Goal: Task Accomplishment & Management: Manage account settings

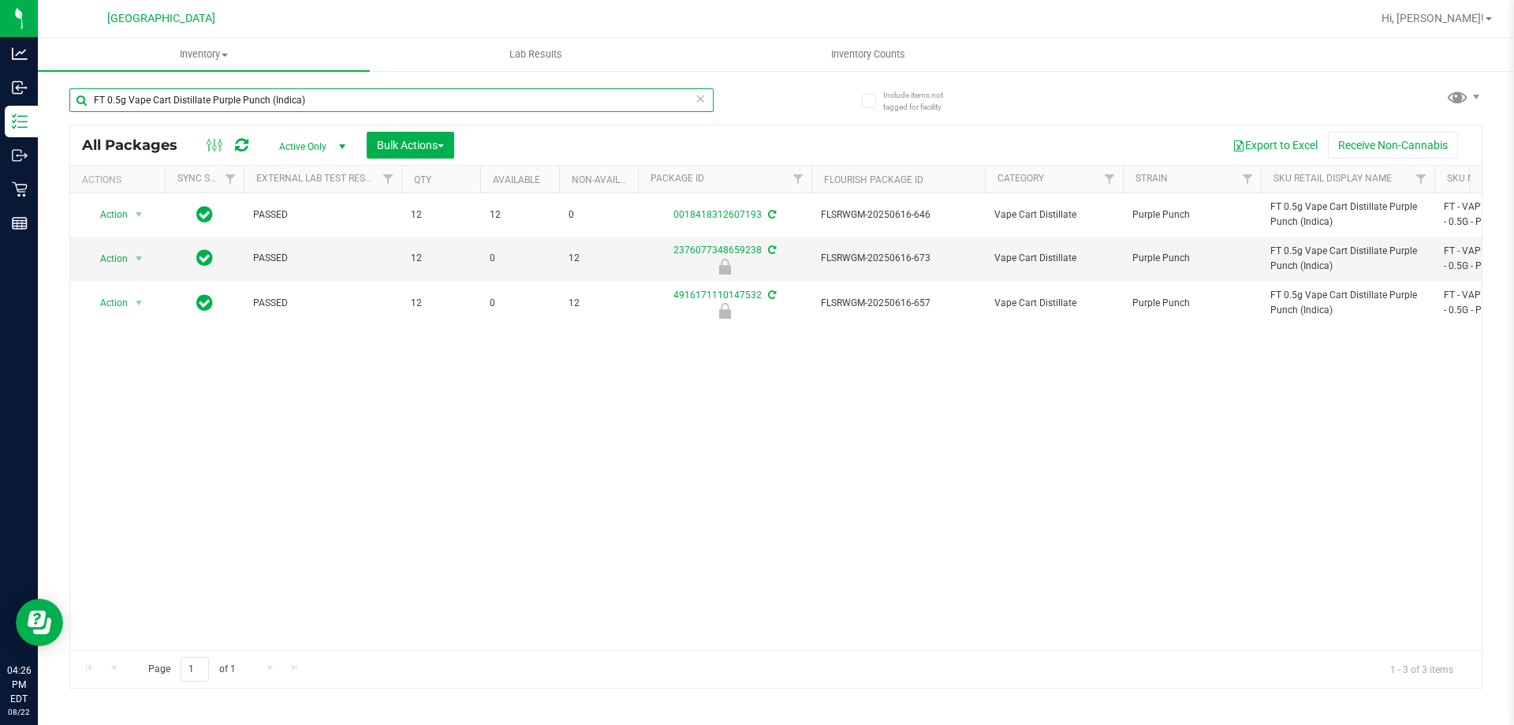
click at [250, 97] on input "FT 0.5g Vape Cart Distillate Purple Punch (Indica)" at bounding box center [391, 100] width 644 height 24
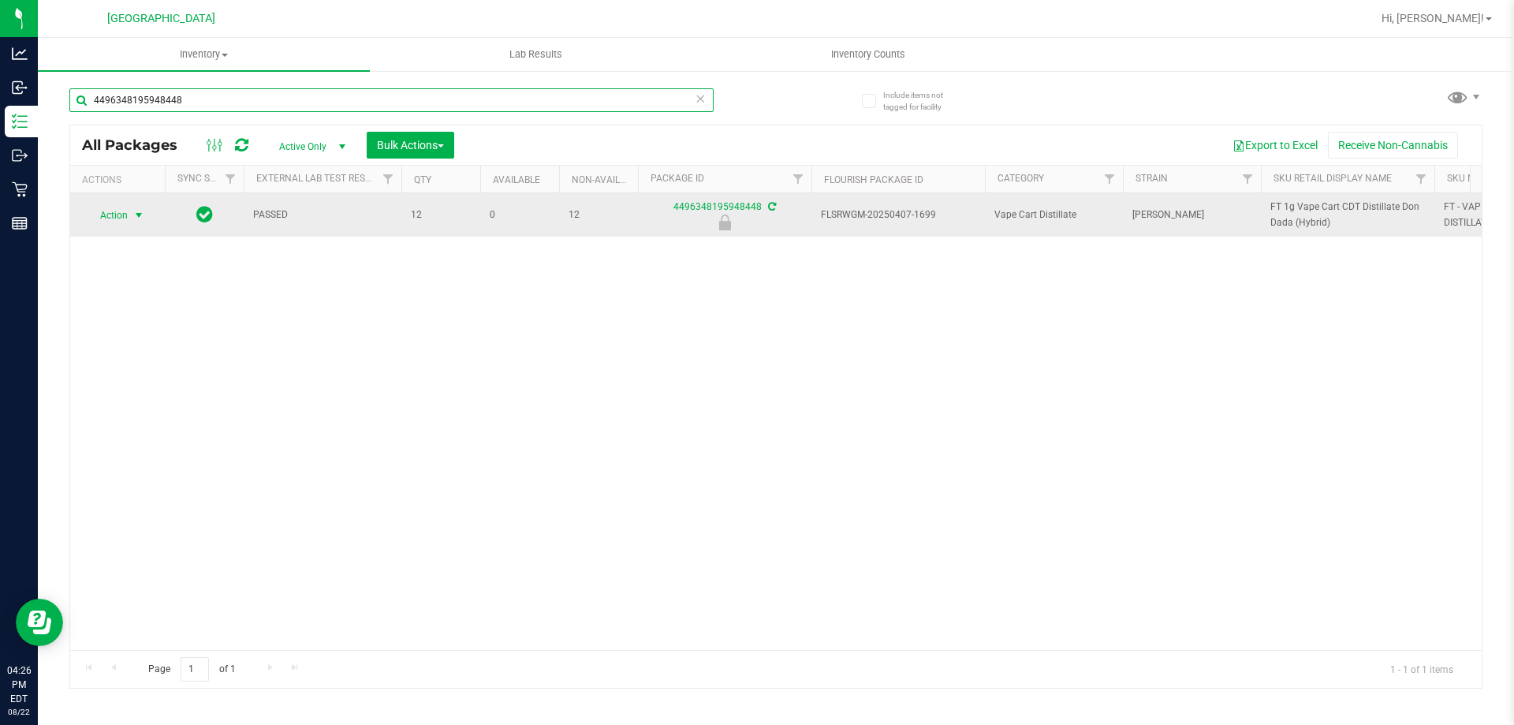
type input "4496348195948448"
click at [119, 215] on span "Action" at bounding box center [107, 215] width 43 height 22
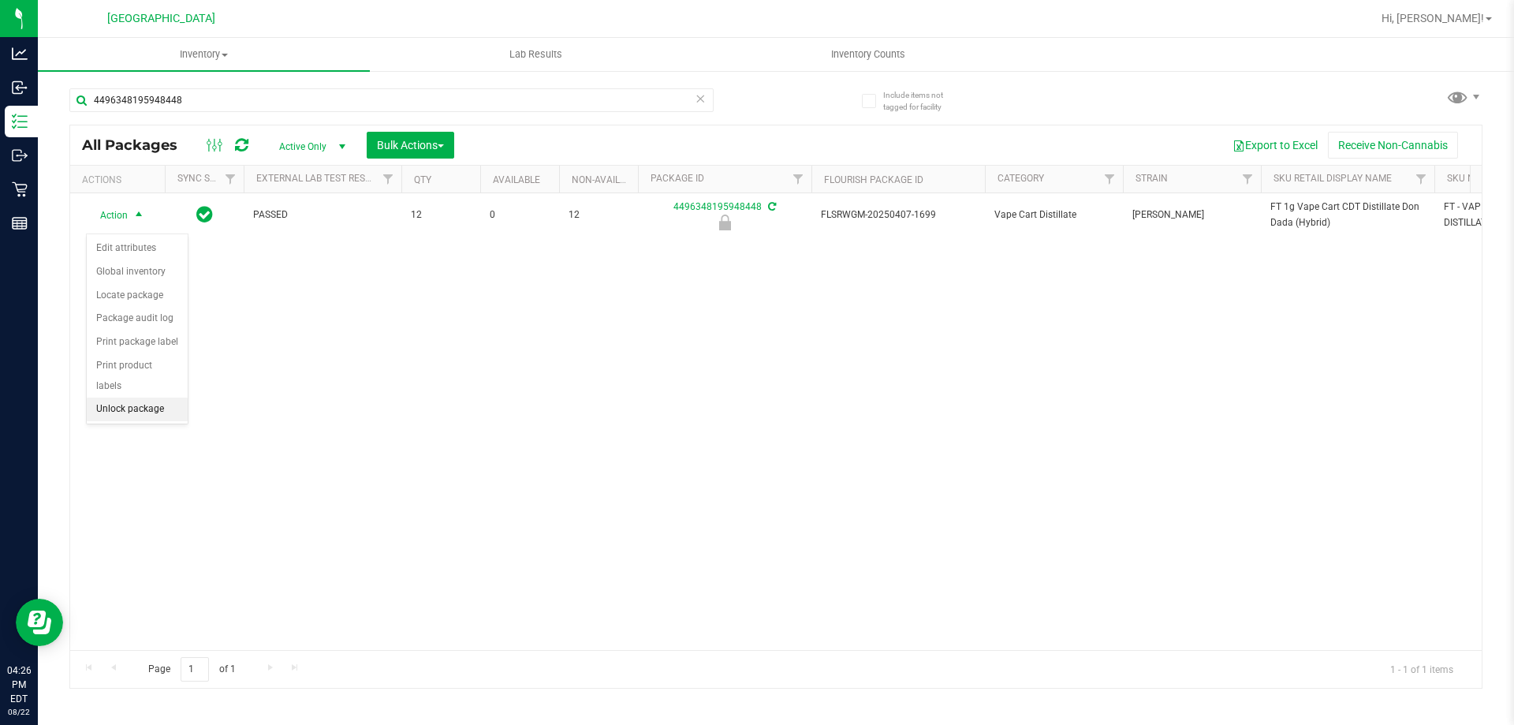
click at [129, 398] on li "Unlock package" at bounding box center [137, 410] width 101 height 24
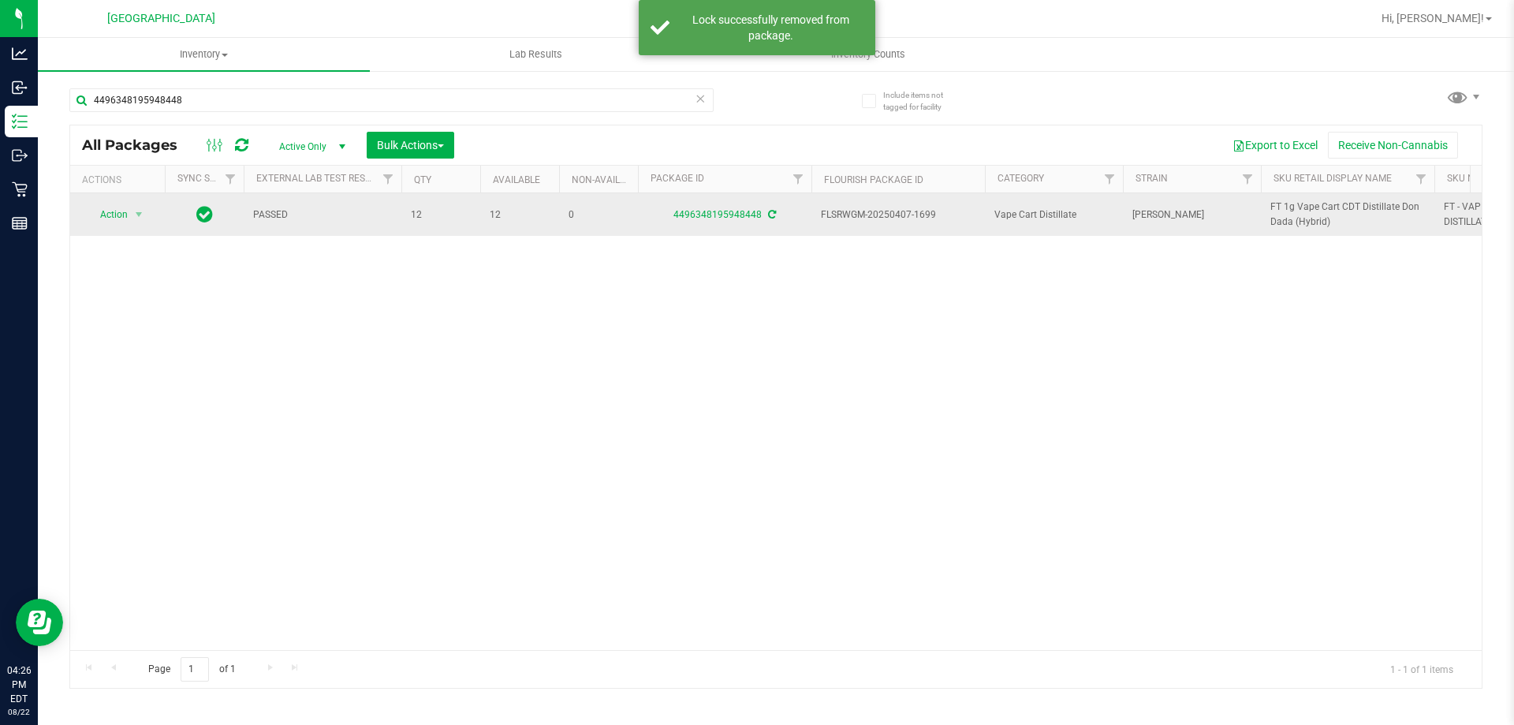
click at [1310, 226] on span "FT 1g Vape Cart CDT Distillate Don Dada (Hybrid)" at bounding box center [1348, 215] width 155 height 30
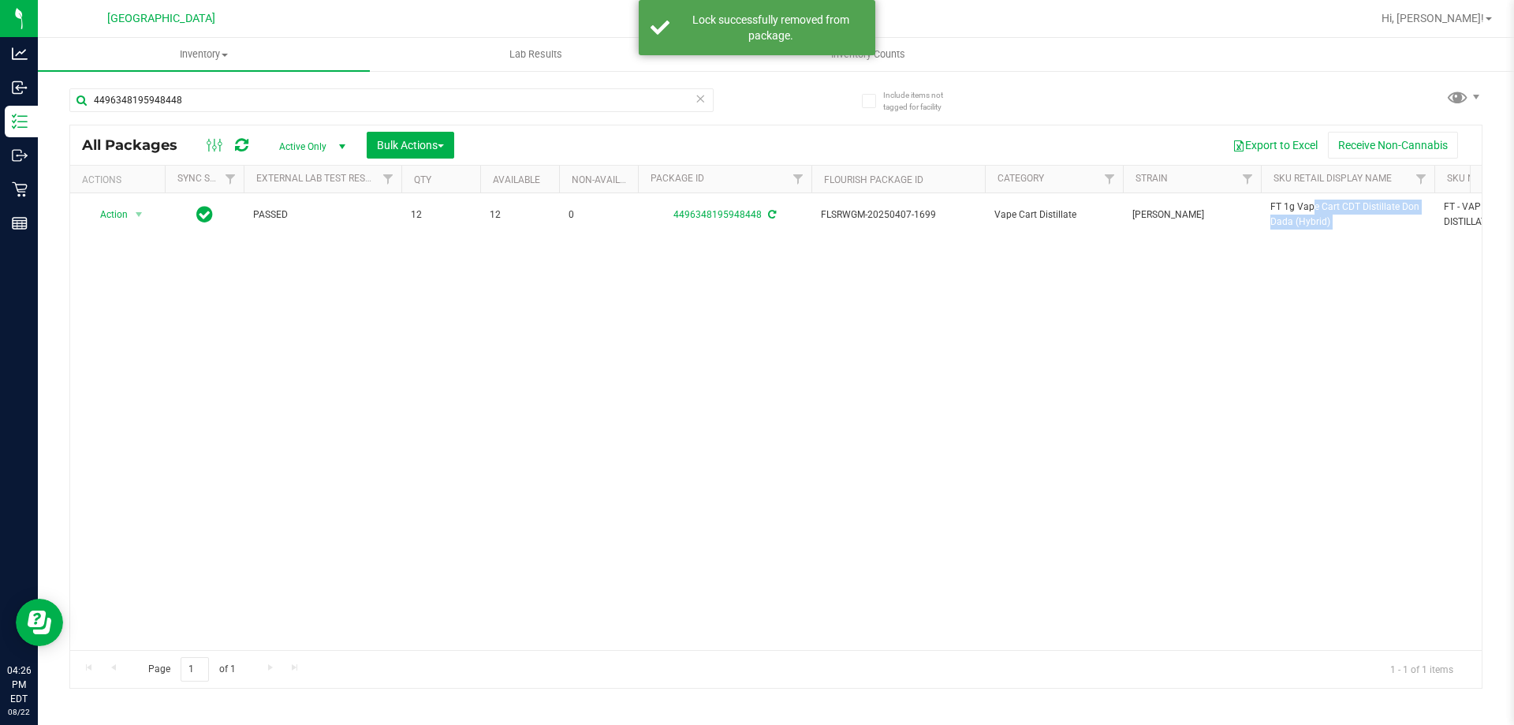
copy tr "FT 1g Vape Cart CDT Distillate Don Dada (Hybrid)"
click at [469, 106] on input "4496348195948448" at bounding box center [391, 100] width 644 height 24
paste input "FT 1g Vape Cart CDT Distillate Don Dada (Hybrid)"
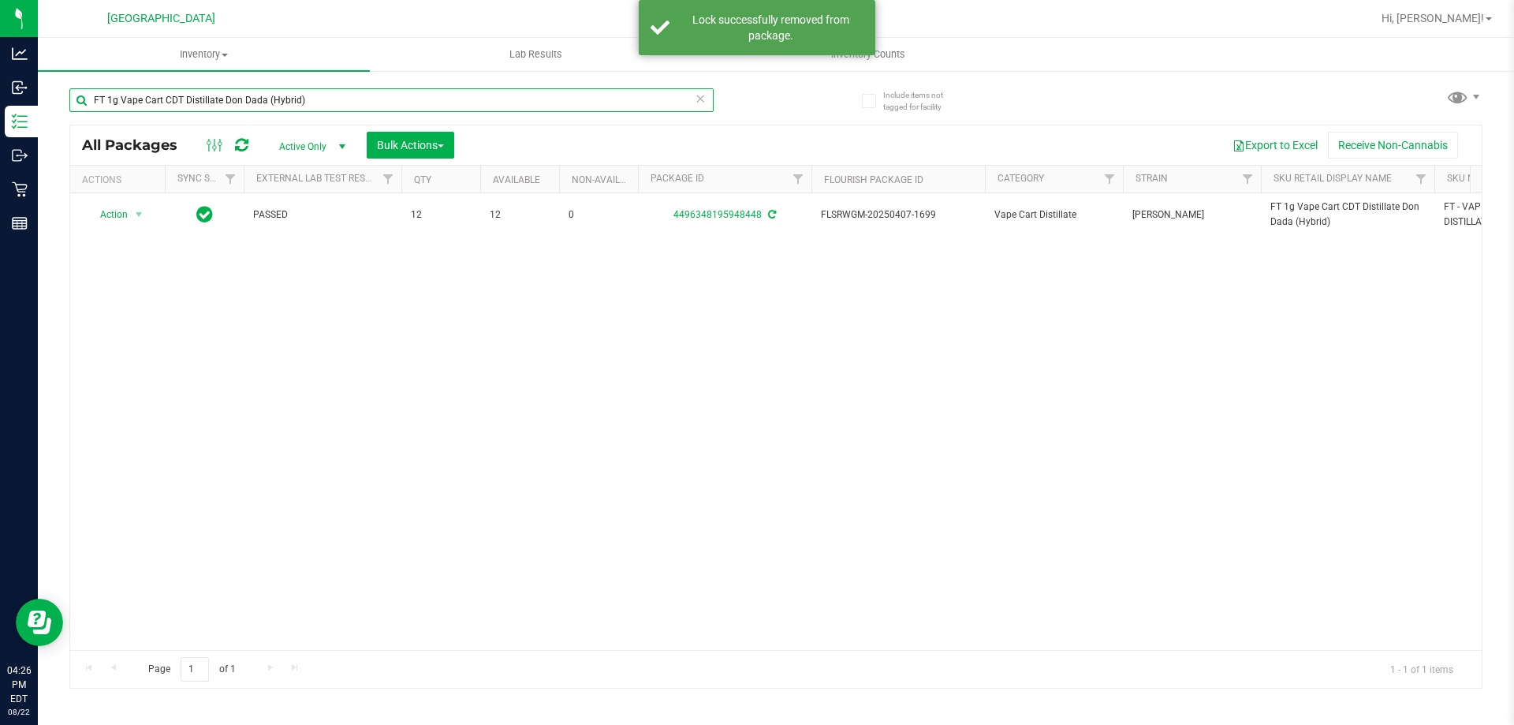
type input "FT 1g Vape Cart CDT Distillate Don Dada (Hybrid)"
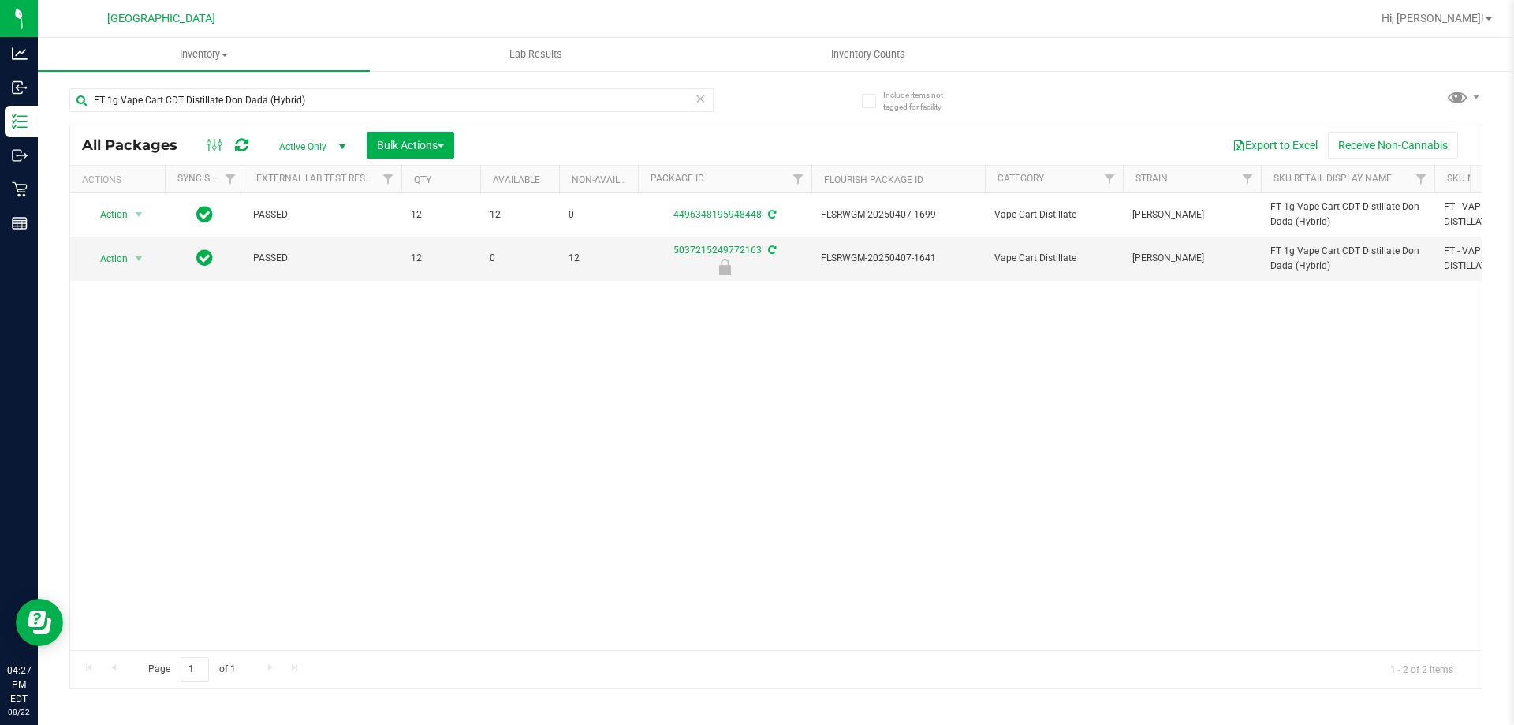
click at [514, 522] on div "Action Action Adjust qty Create package Edit attributes Global inventory Locate…" at bounding box center [776, 421] width 1412 height 457
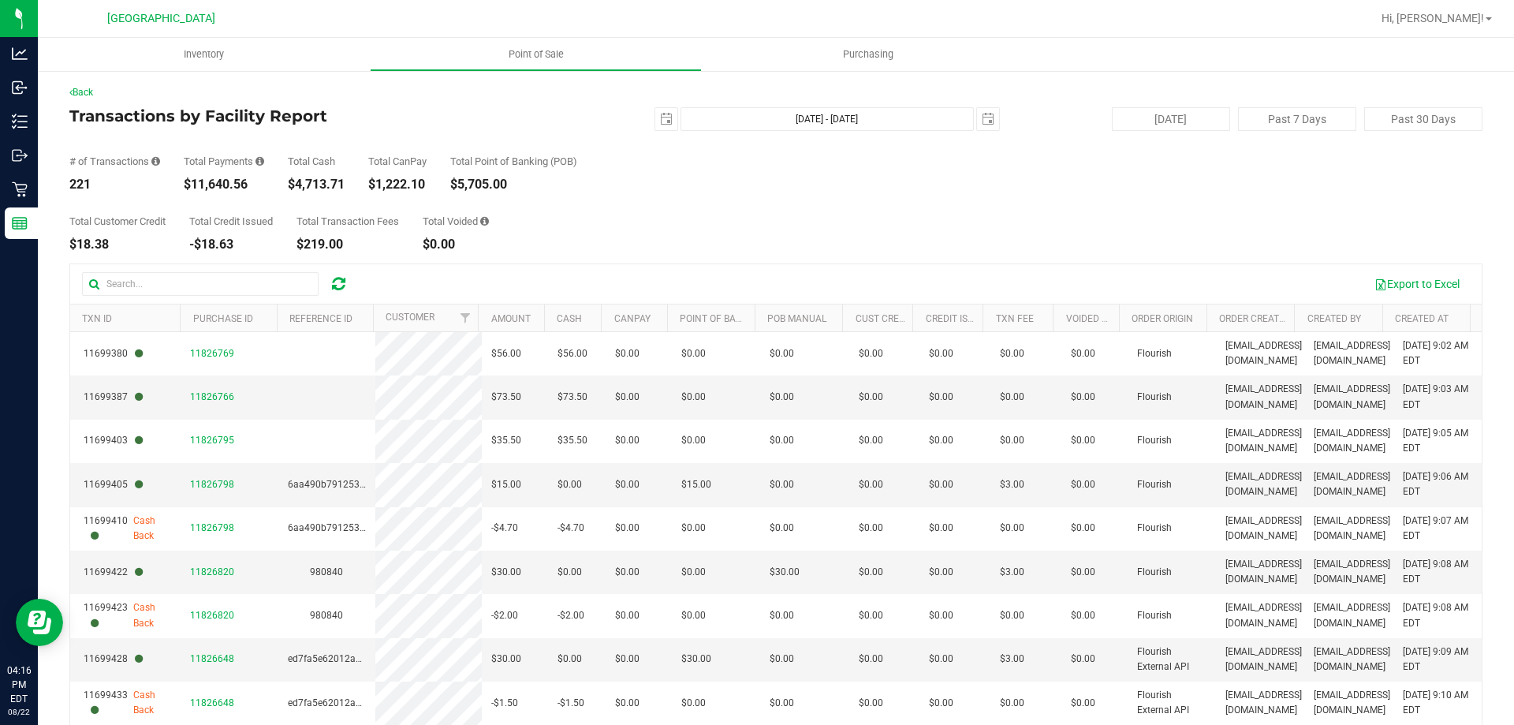
click at [202, 181] on div "$11,640.56" at bounding box center [224, 184] width 80 height 13
drag, startPoint x: 189, startPoint y: 181, endPoint x: 248, endPoint y: 187, distance: 60.2
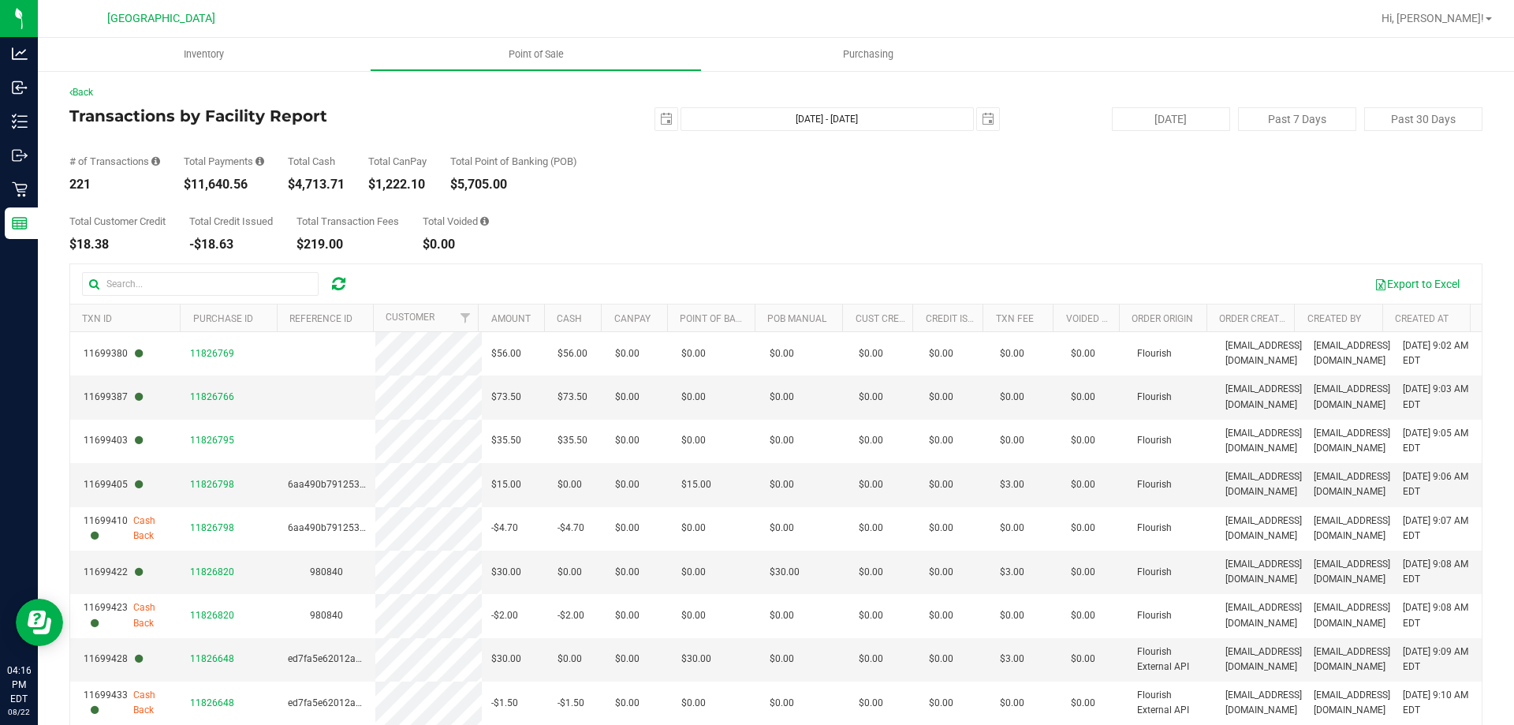
click at [248, 187] on div "$11,640.56" at bounding box center [224, 184] width 80 height 13
copy div "11,640.56"
click at [689, 239] on div "Total Customer Credit $18.38 Total Credit Issued -$18.63 Total Transaction Fees…" at bounding box center [775, 221] width 1413 height 60
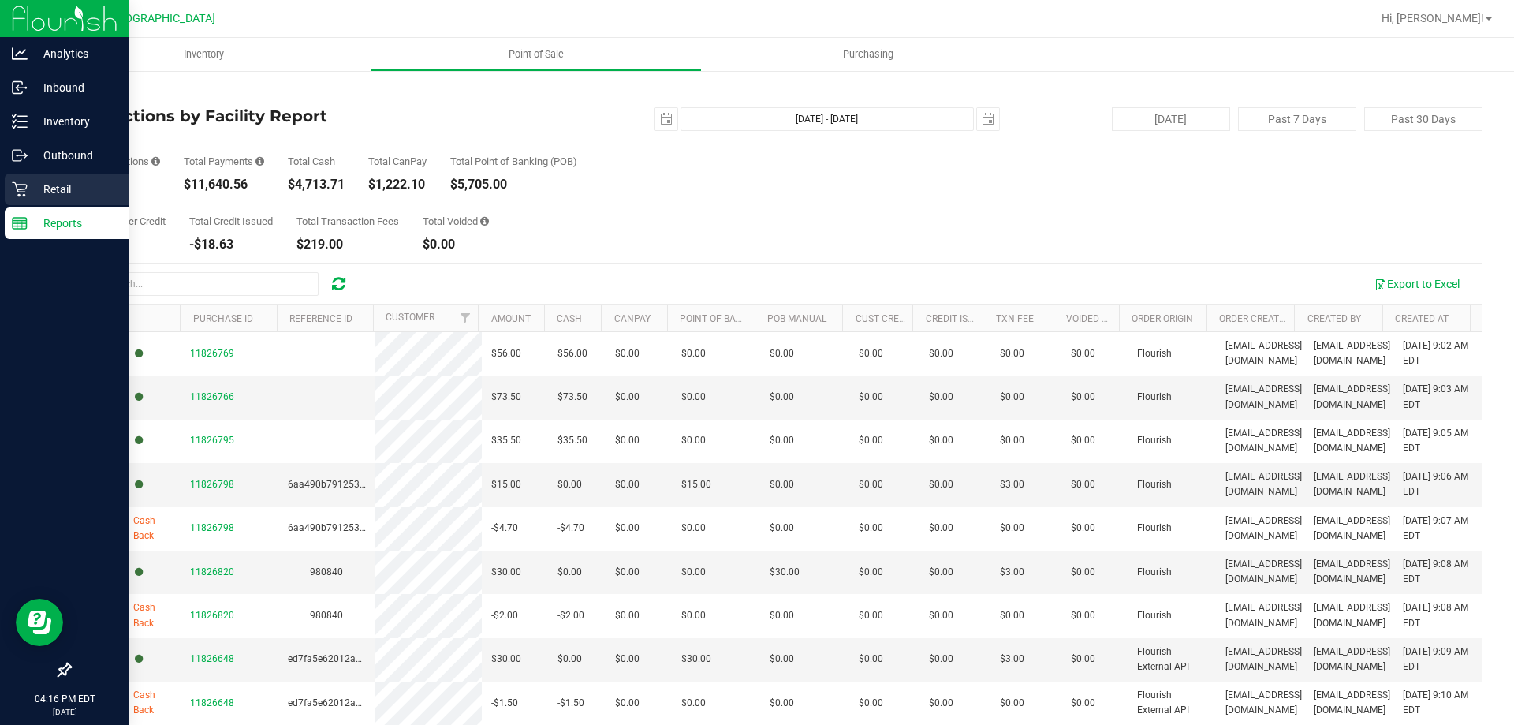
click at [17, 185] on icon at bounding box center [19, 189] width 15 height 15
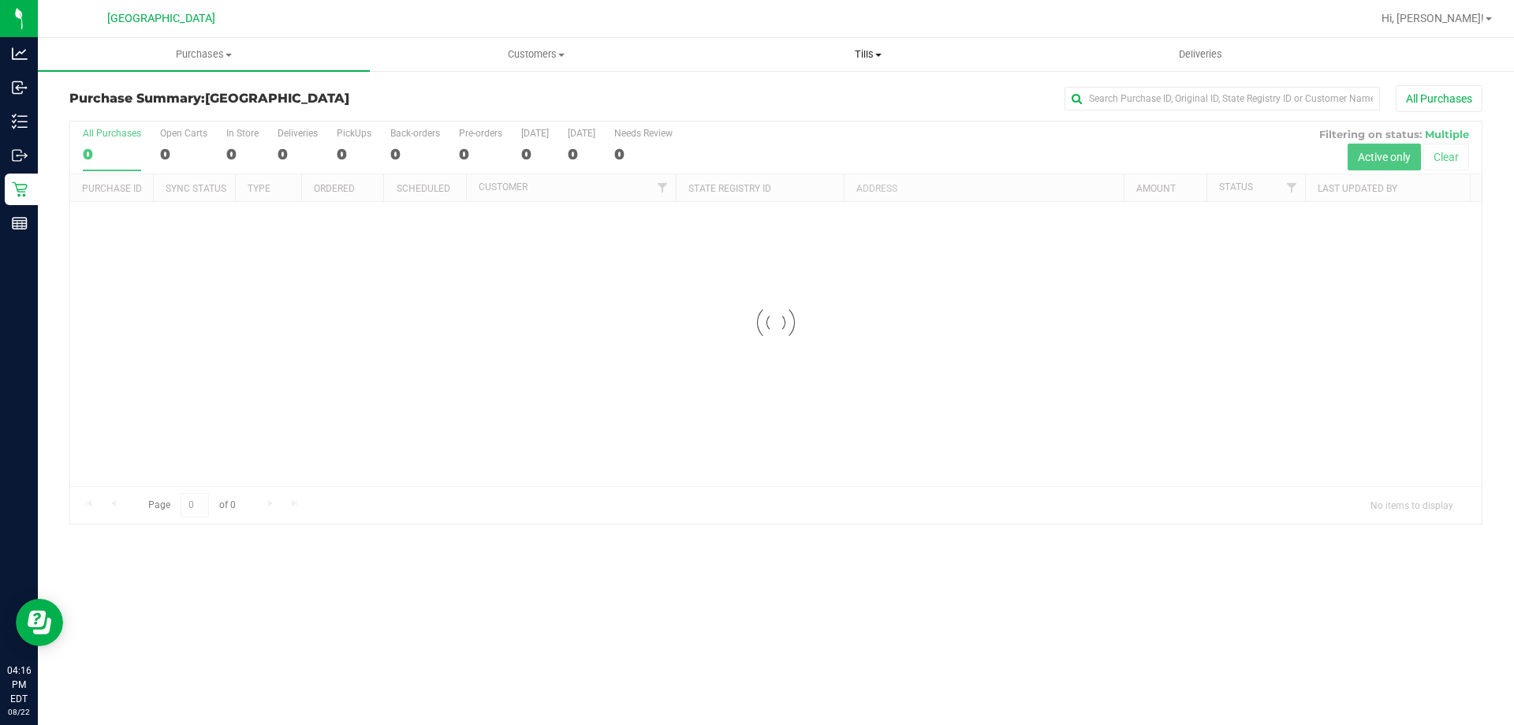
click at [856, 58] on span "Tills" at bounding box center [868, 54] width 330 height 14
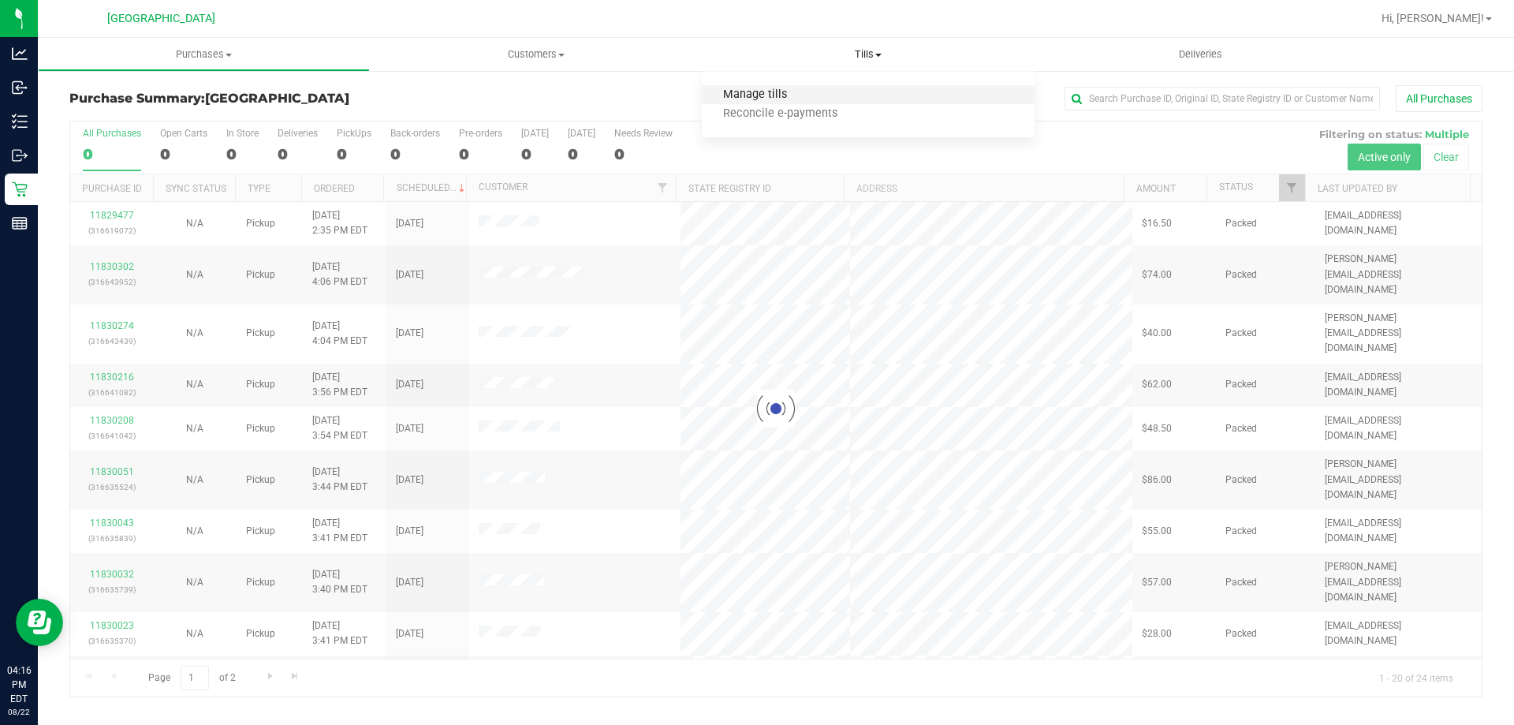
click at [775, 101] on span "Manage tills" at bounding box center [755, 94] width 106 height 13
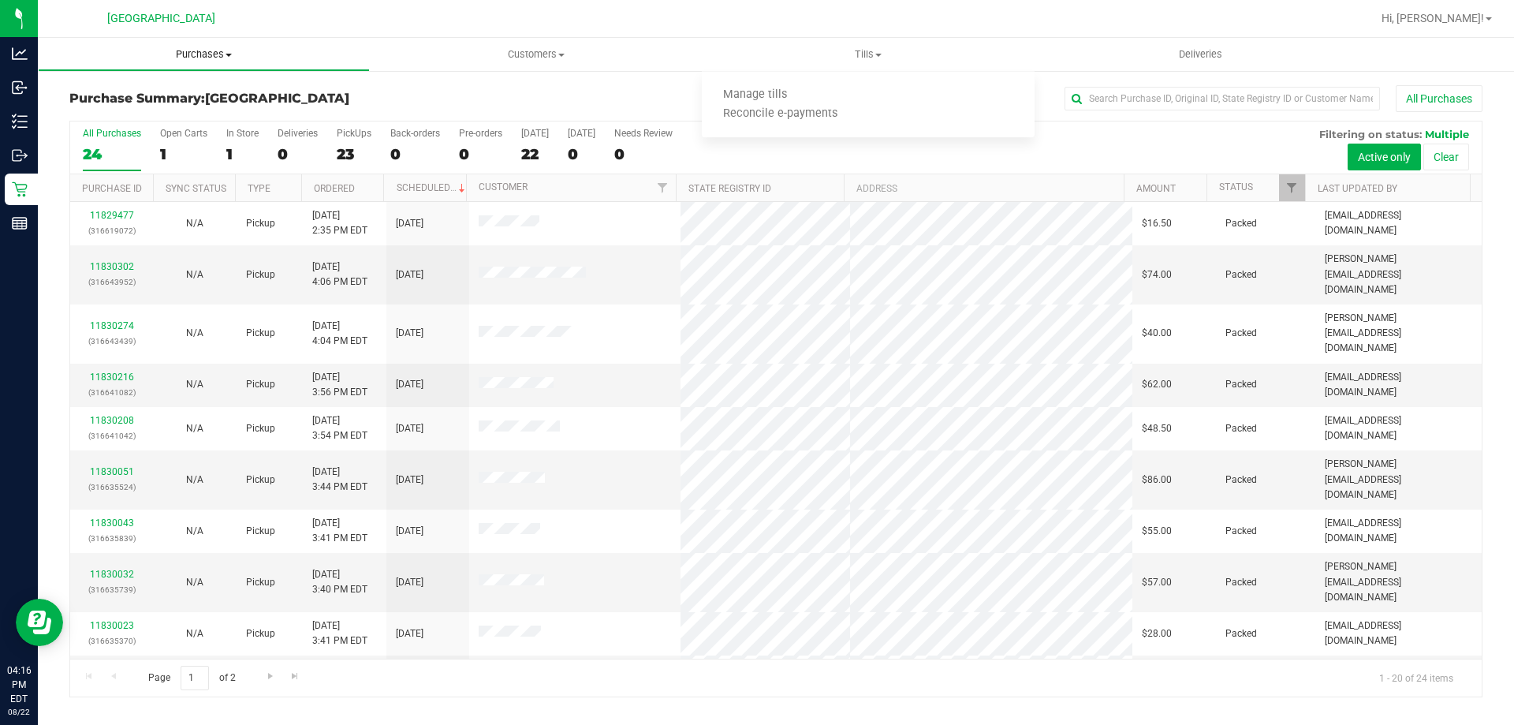
click at [212, 58] on span "Purchases" at bounding box center [204, 54] width 330 height 14
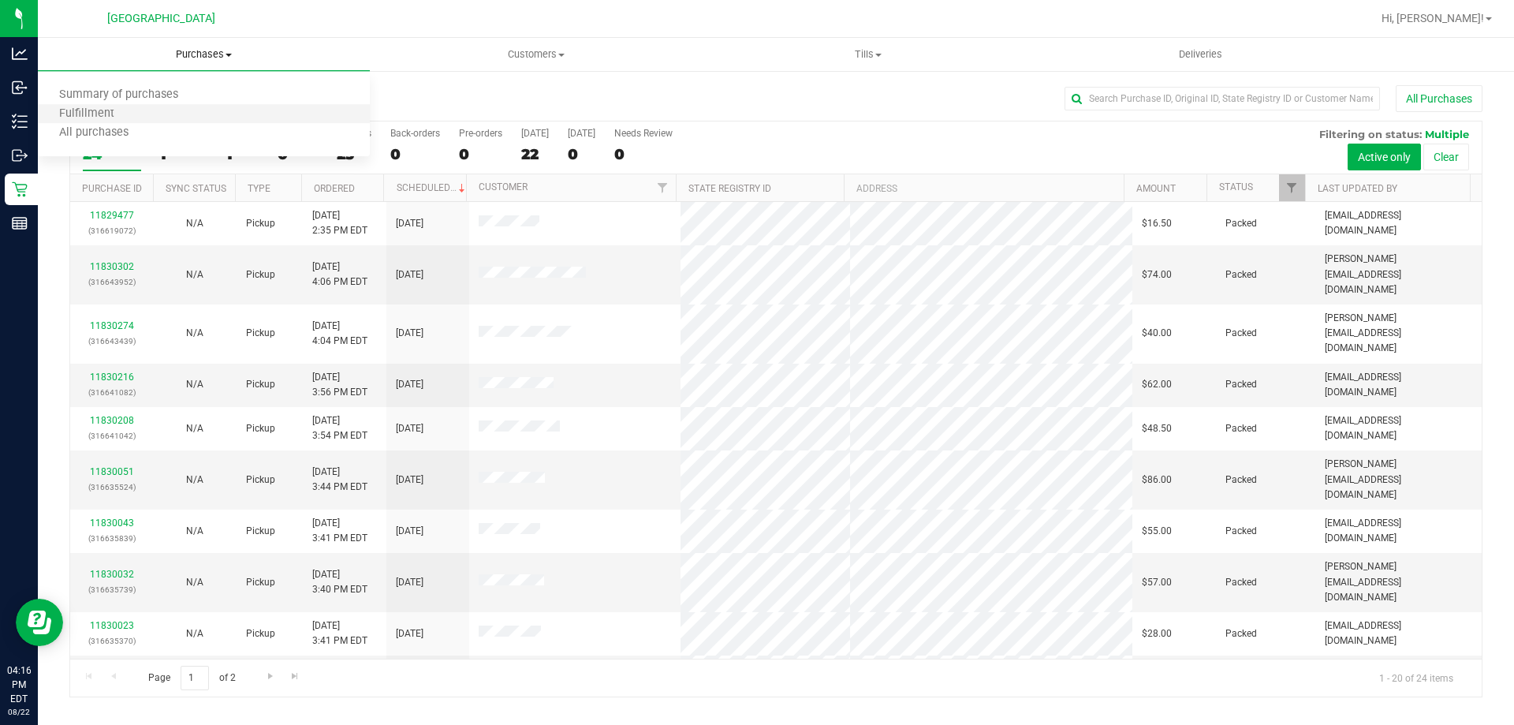
click at [165, 109] on li "Fulfillment" at bounding box center [204, 114] width 332 height 19
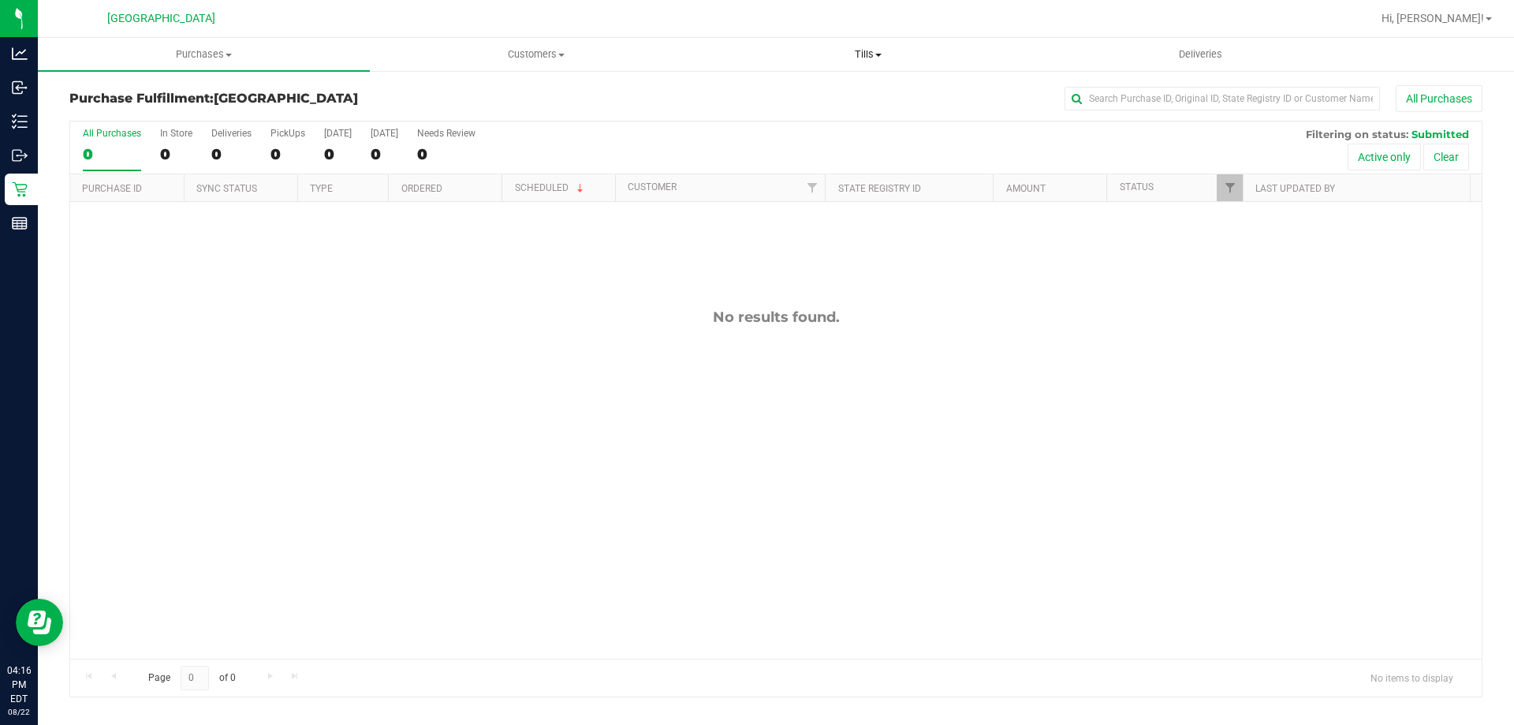
click at [873, 54] on span "Tills" at bounding box center [868, 54] width 330 height 14
click at [867, 94] on li "Manage tills" at bounding box center [868, 95] width 332 height 19
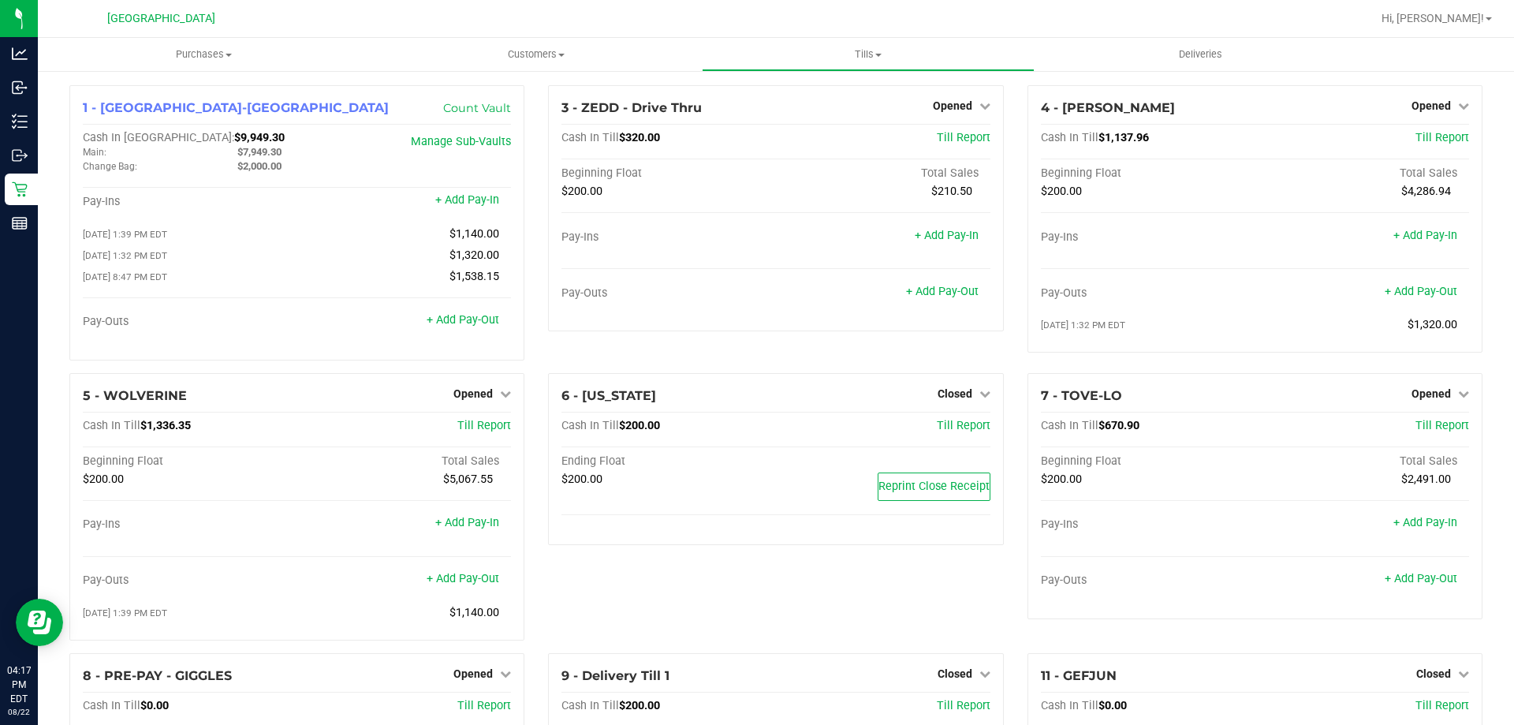
click at [587, 364] on div "3 - ZEDD - Drive Thru Opened Close Till Cash In Till $320.00 Till Report Beginn…" at bounding box center [775, 229] width 479 height 288
click at [457, 584] on link "+ Add Pay-Out" at bounding box center [463, 578] width 73 height 13
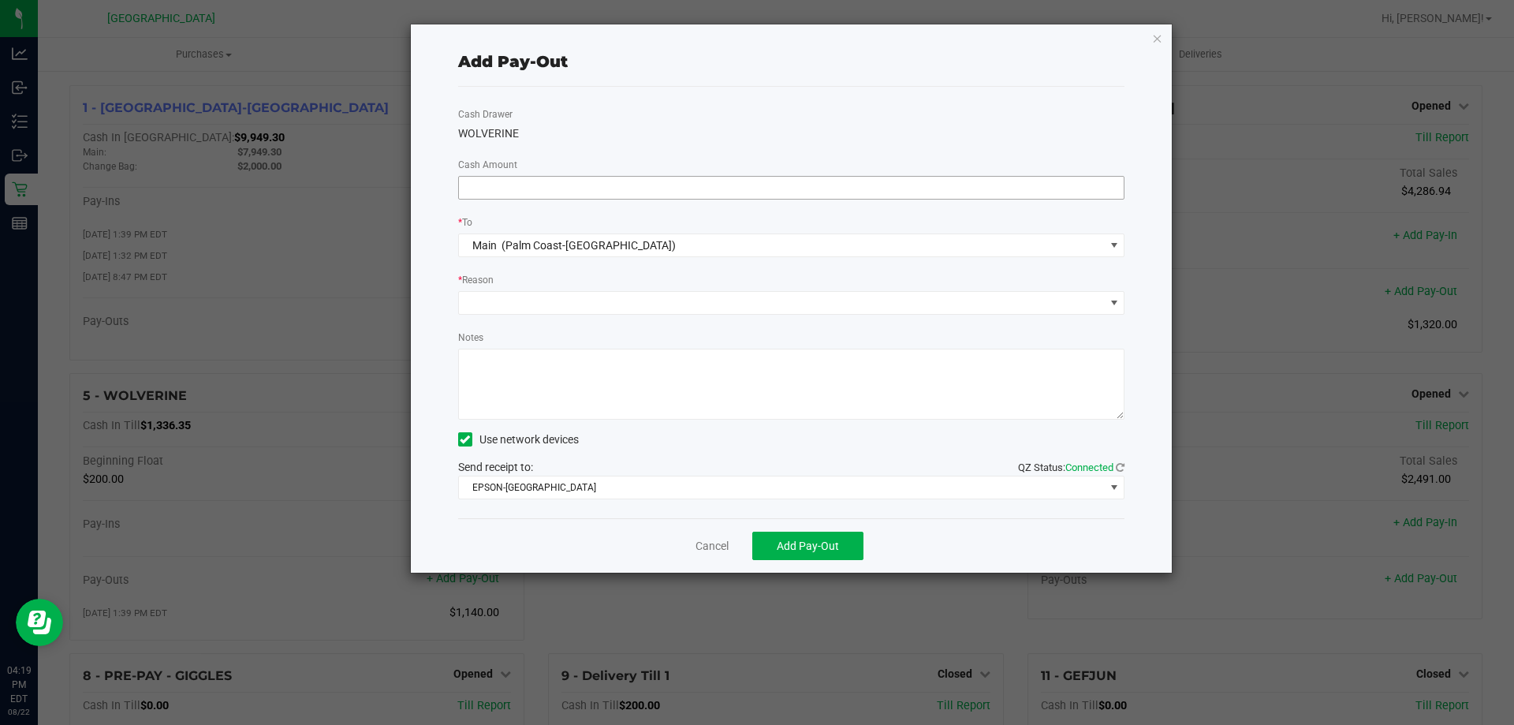
click at [593, 194] on input at bounding box center [792, 188] width 666 height 22
type input "$1,060.00"
click at [532, 304] on span at bounding box center [782, 303] width 646 height 22
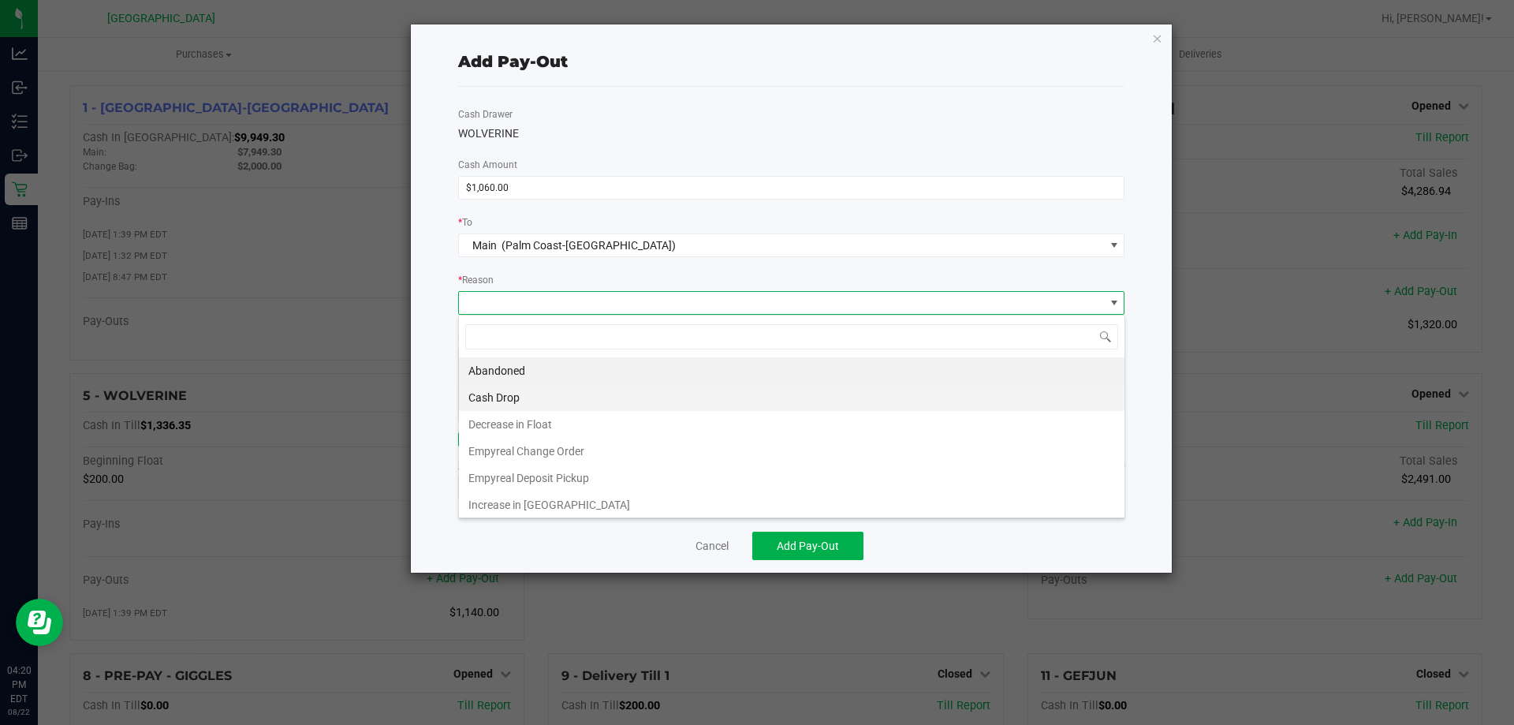
scroll to position [24, 667]
click at [516, 395] on li "Cash Drop" at bounding box center [792, 397] width 666 height 27
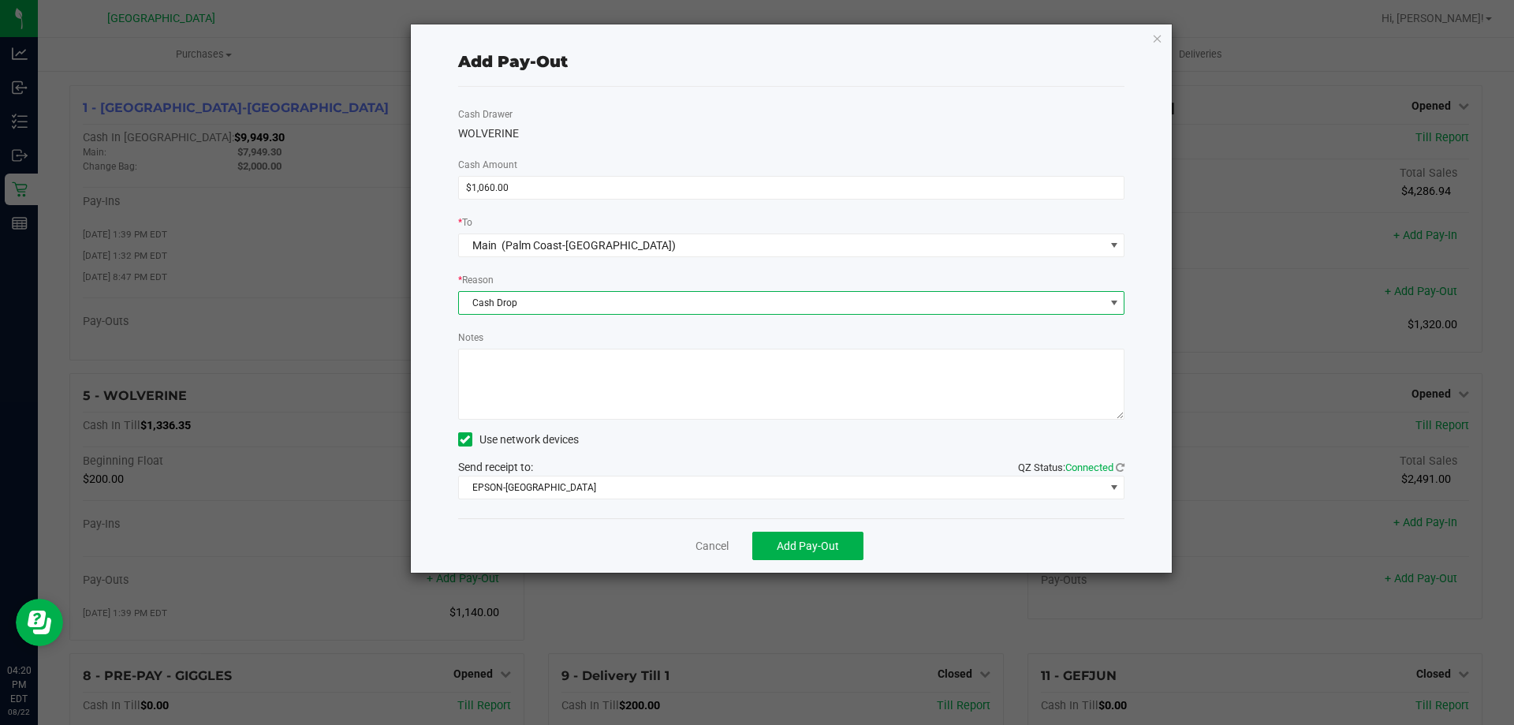
click at [516, 395] on textarea "Notes" at bounding box center [791, 384] width 667 height 71
type textarea "LA"
click at [807, 542] on span "Add Pay-Out" at bounding box center [808, 546] width 62 height 13
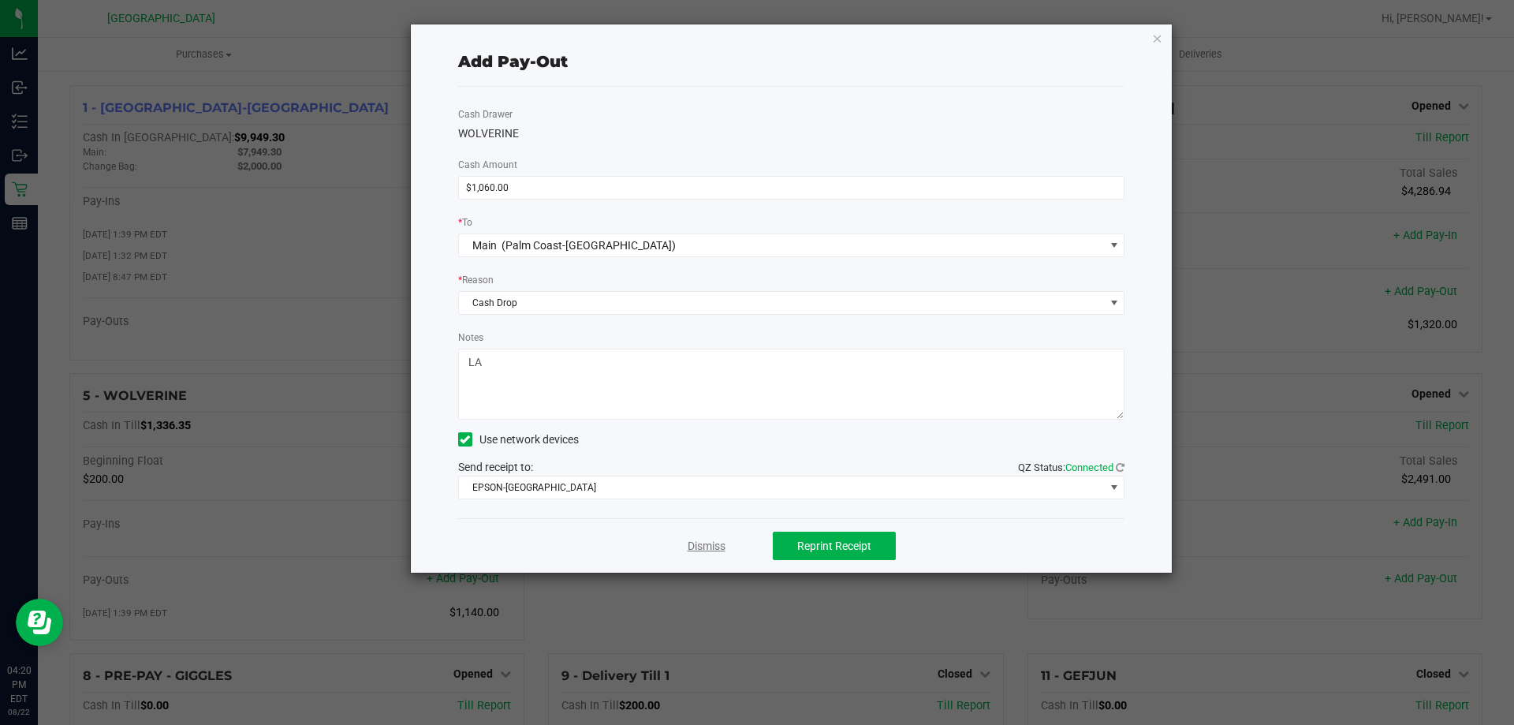
click at [715, 547] on link "Dismiss" at bounding box center [707, 546] width 38 height 17
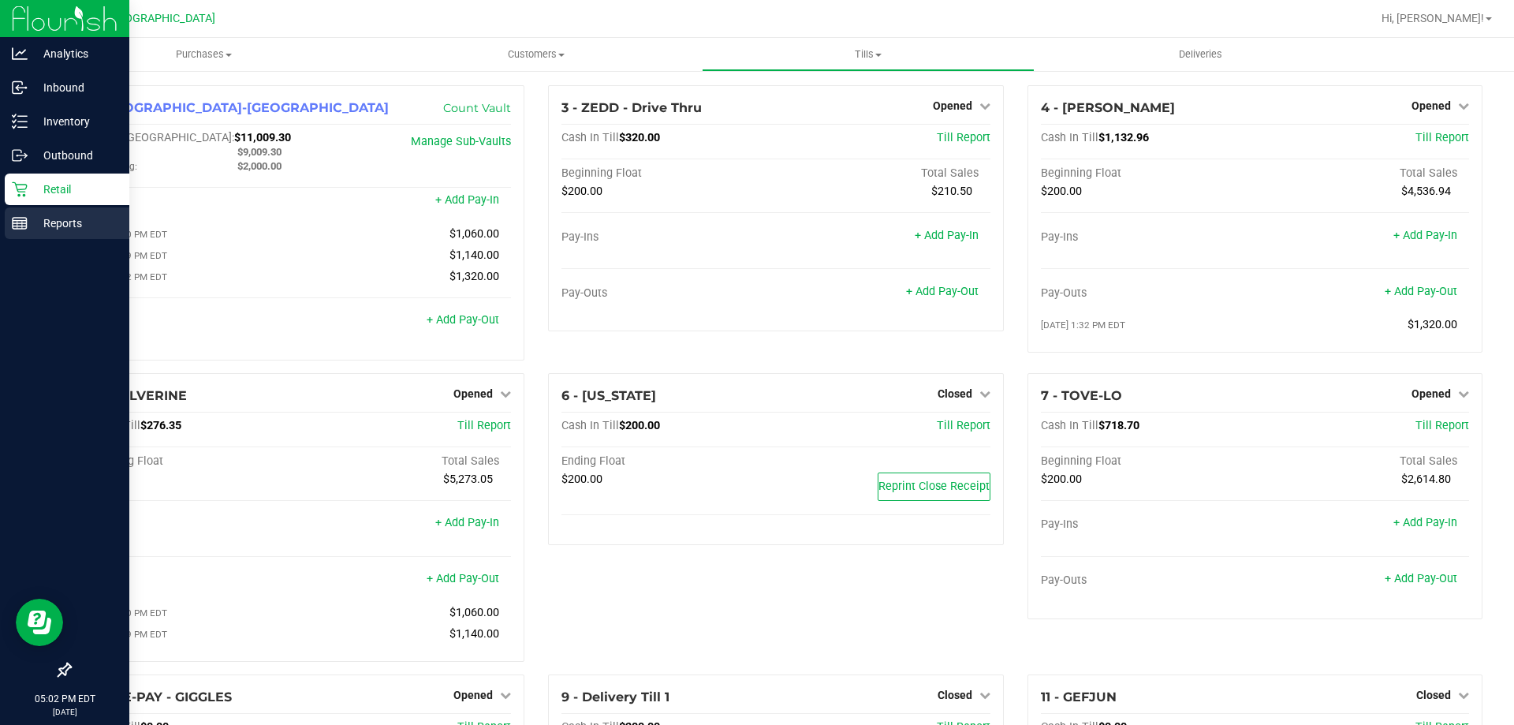
click at [28, 226] on p "Reports" at bounding box center [75, 223] width 95 height 19
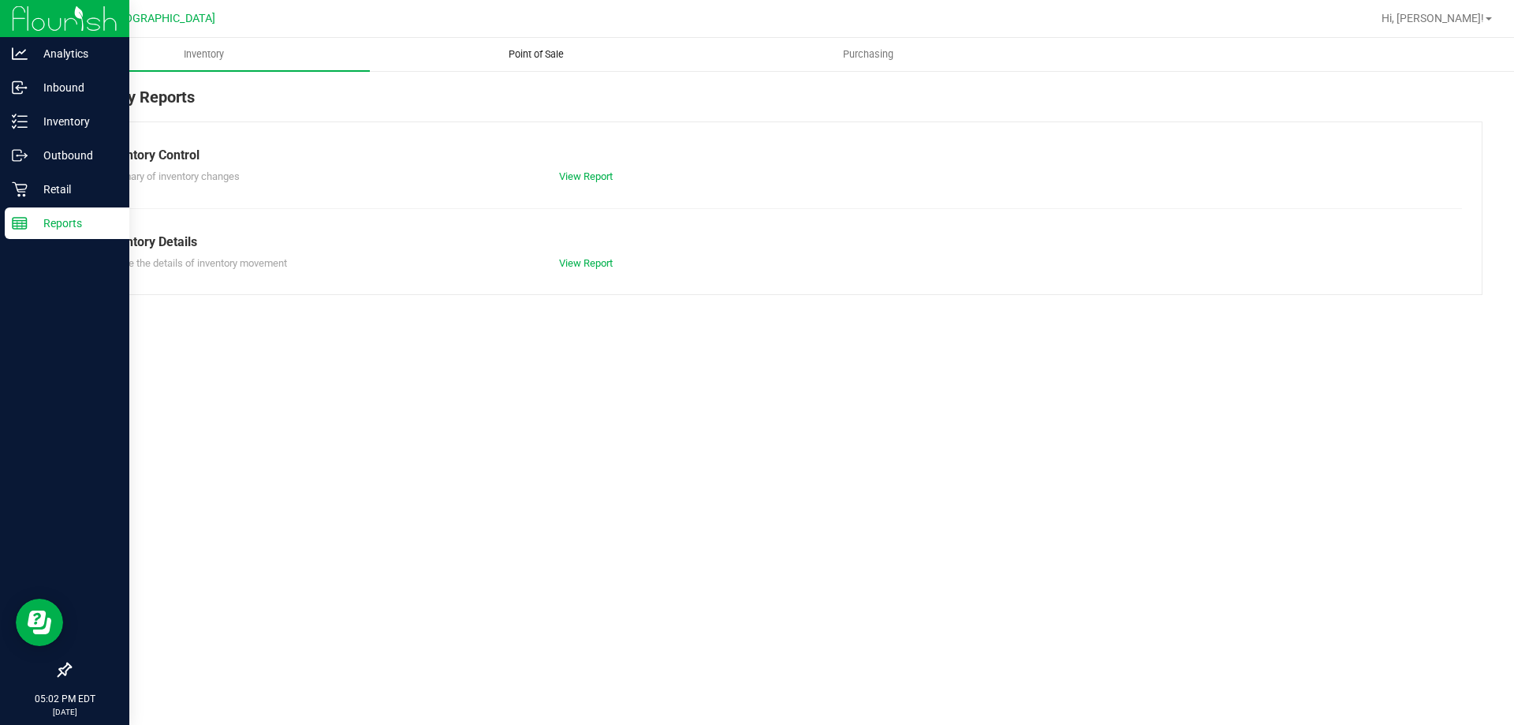
click at [543, 42] on uib-tab-heading "Point of Sale" at bounding box center [536, 55] width 330 height 32
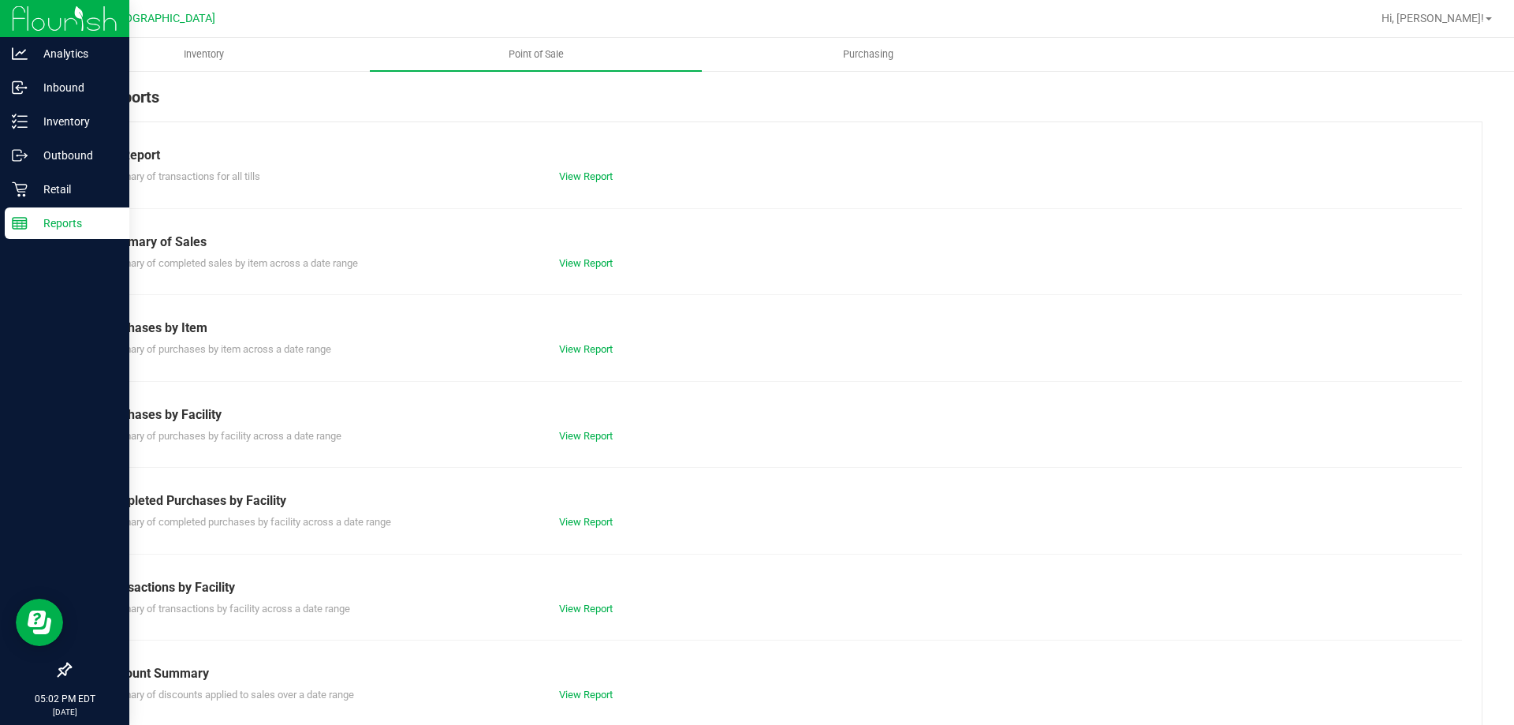
click at [587, 601] on div "View Report" at bounding box center [661, 609] width 229 height 16
click at [588, 613] on link "View Report" at bounding box center [586, 609] width 54 height 12
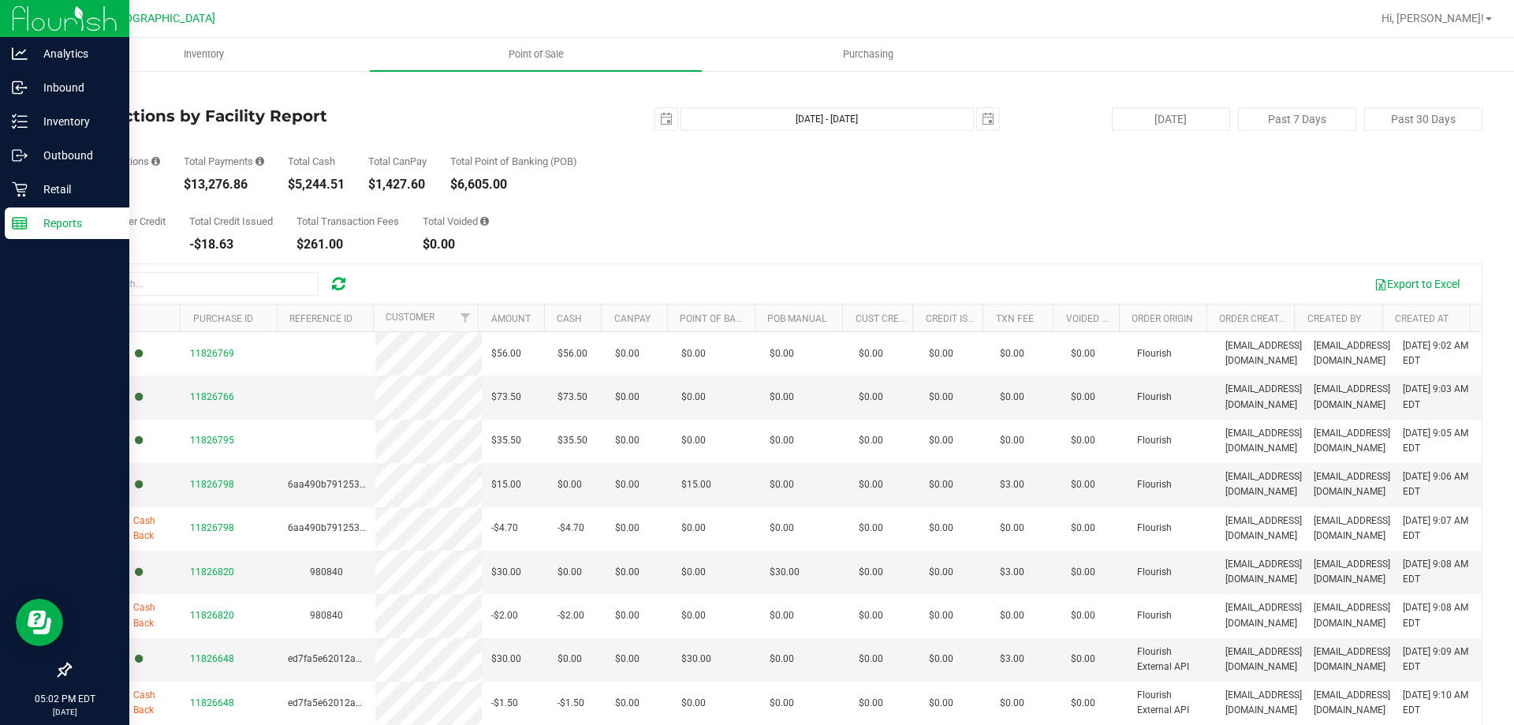
drag, startPoint x: 192, startPoint y: 185, endPoint x: 251, endPoint y: 182, distance: 58.5
click at [251, 182] on div "$13,276.86" at bounding box center [224, 184] width 80 height 13
copy div "13,276.86"
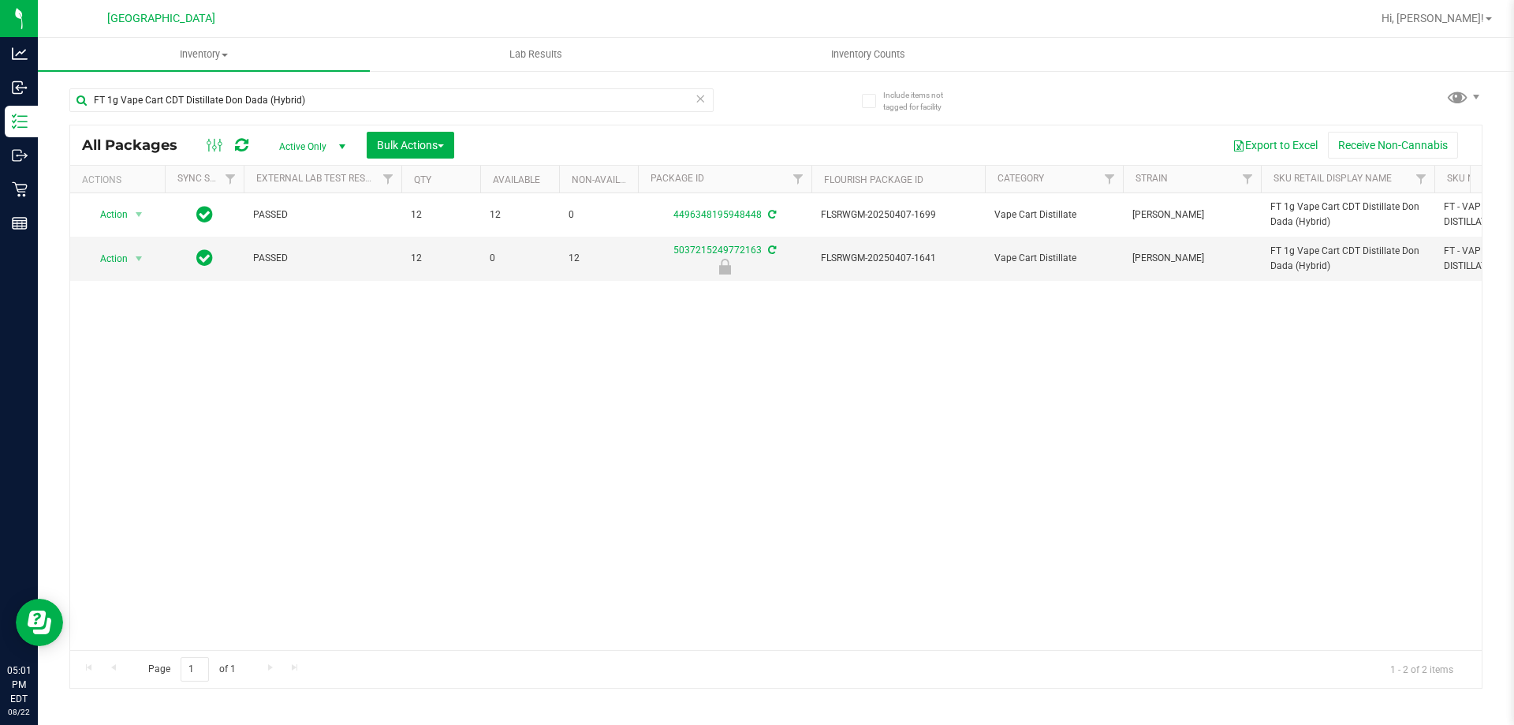
click at [313, 99] on input "FT 1g Vape Cart CDT Distillate Don Dada (Hybrid)" at bounding box center [391, 100] width 644 height 24
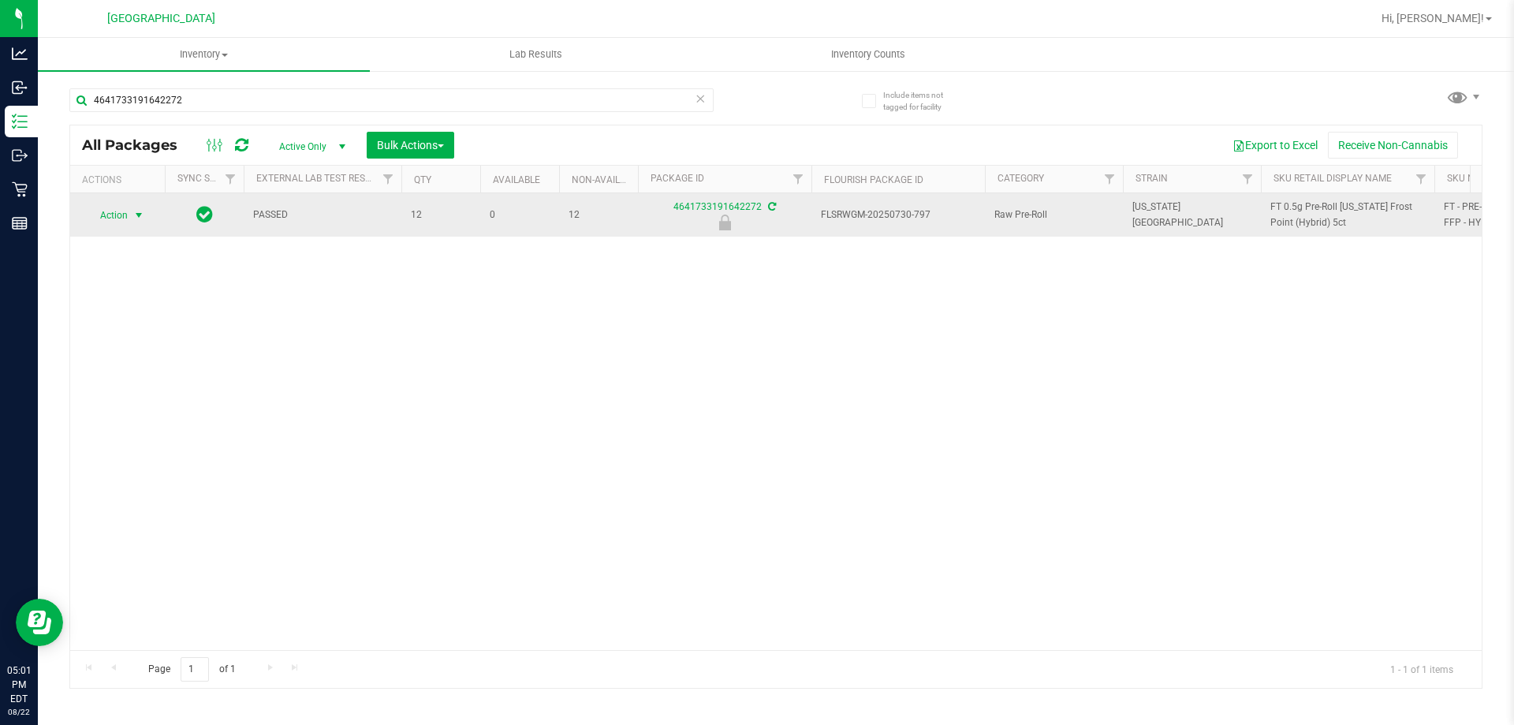
type input "4641733191642272"
click at [133, 215] on span "select" at bounding box center [139, 215] width 13 height 13
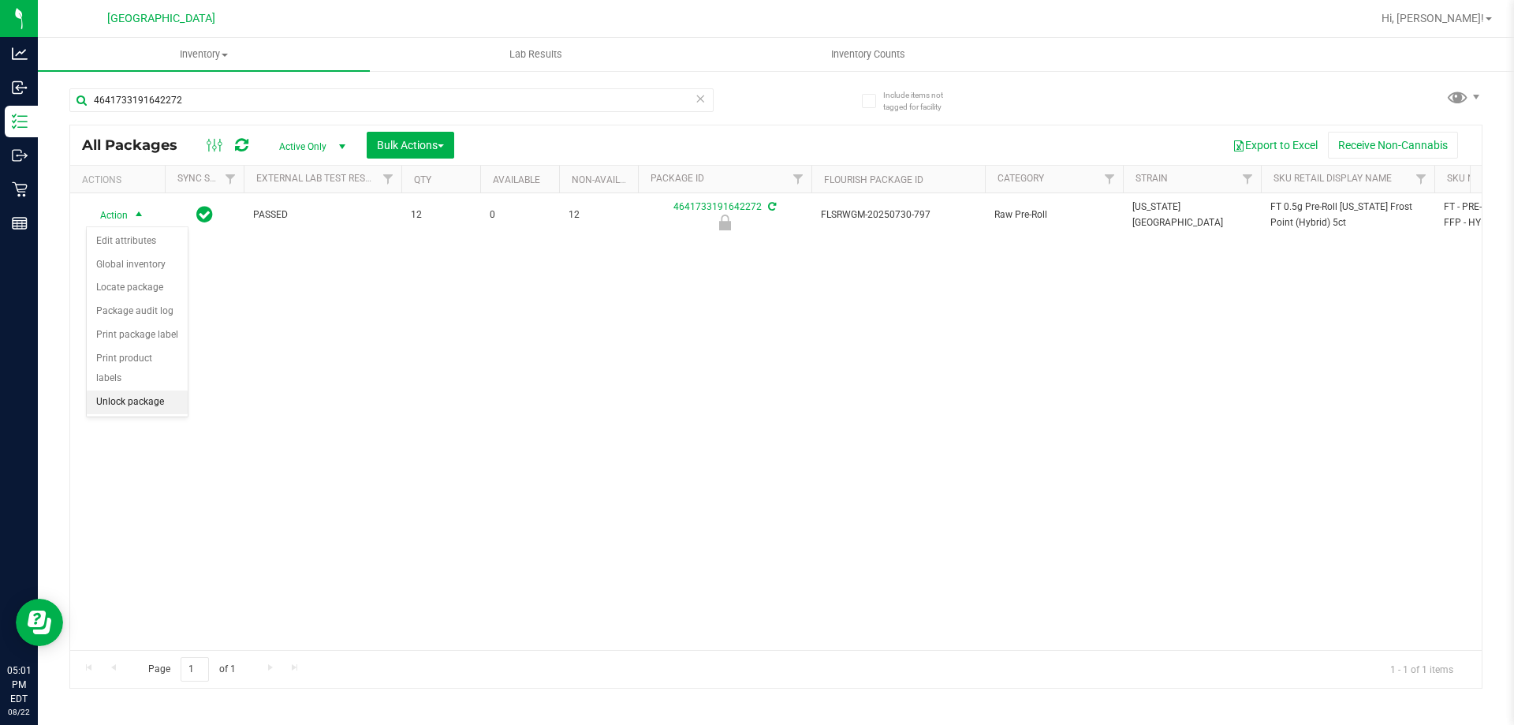
click at [138, 390] on li "Unlock package" at bounding box center [137, 402] width 101 height 24
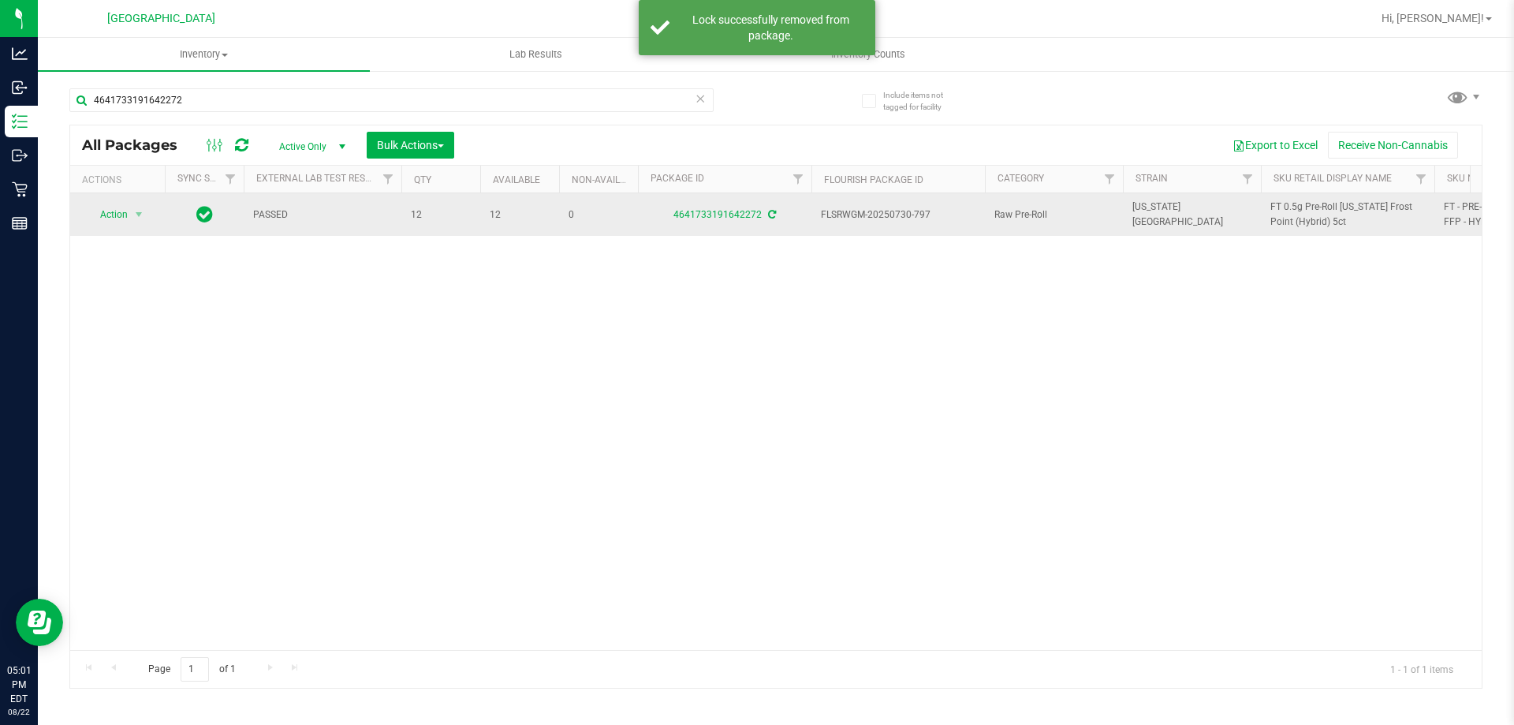
click at [1304, 217] on span "FT 0.5g Pre-Roll [US_STATE] Frost Point (Hybrid) 5ct" at bounding box center [1348, 215] width 155 height 30
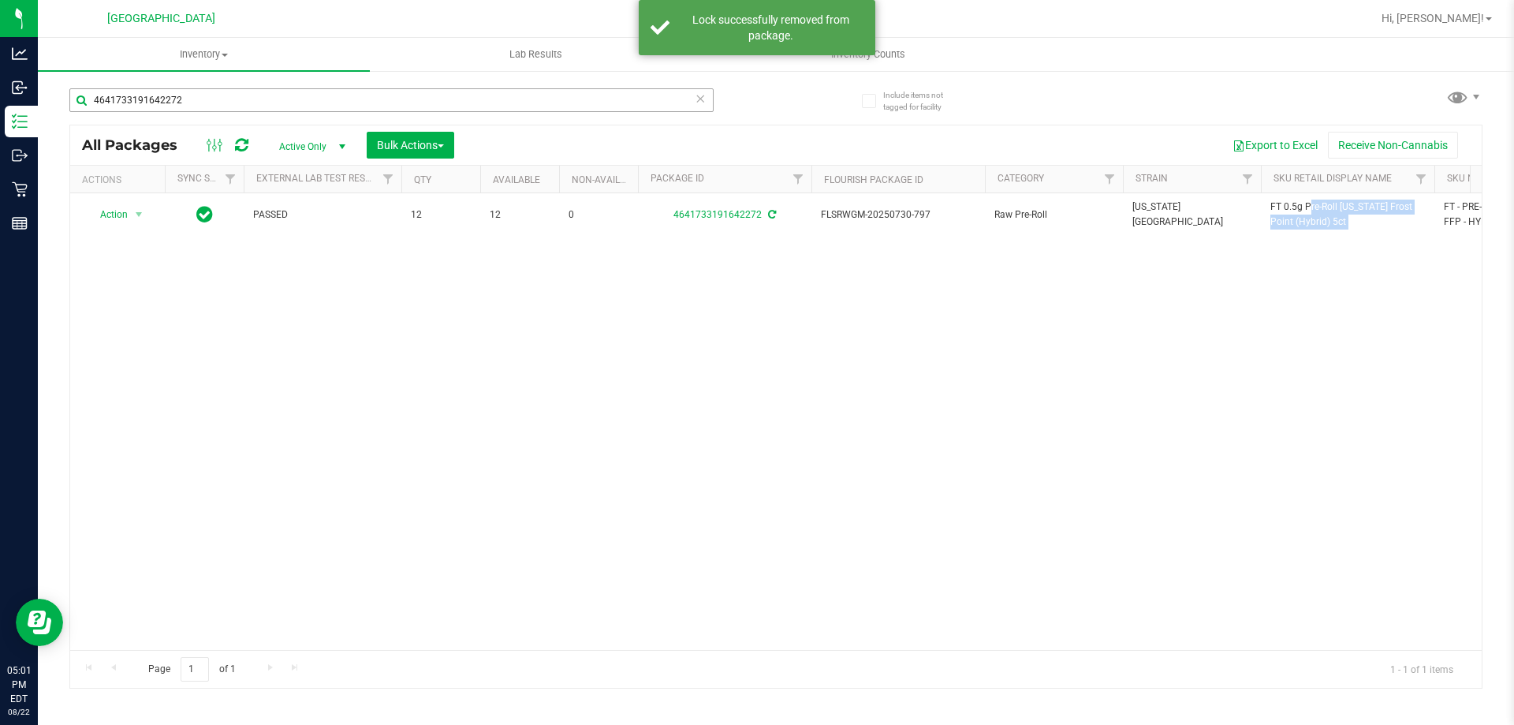
copy tr "FT 0.5g Pre-Roll [US_STATE] Frost Point (Hybrid) 5ct"
click at [589, 107] on input "4641733191642272" at bounding box center [391, 100] width 644 height 24
paste input "FT 0.5g Pre-Roll [US_STATE] Frost Point (Hybrid) 5ct"
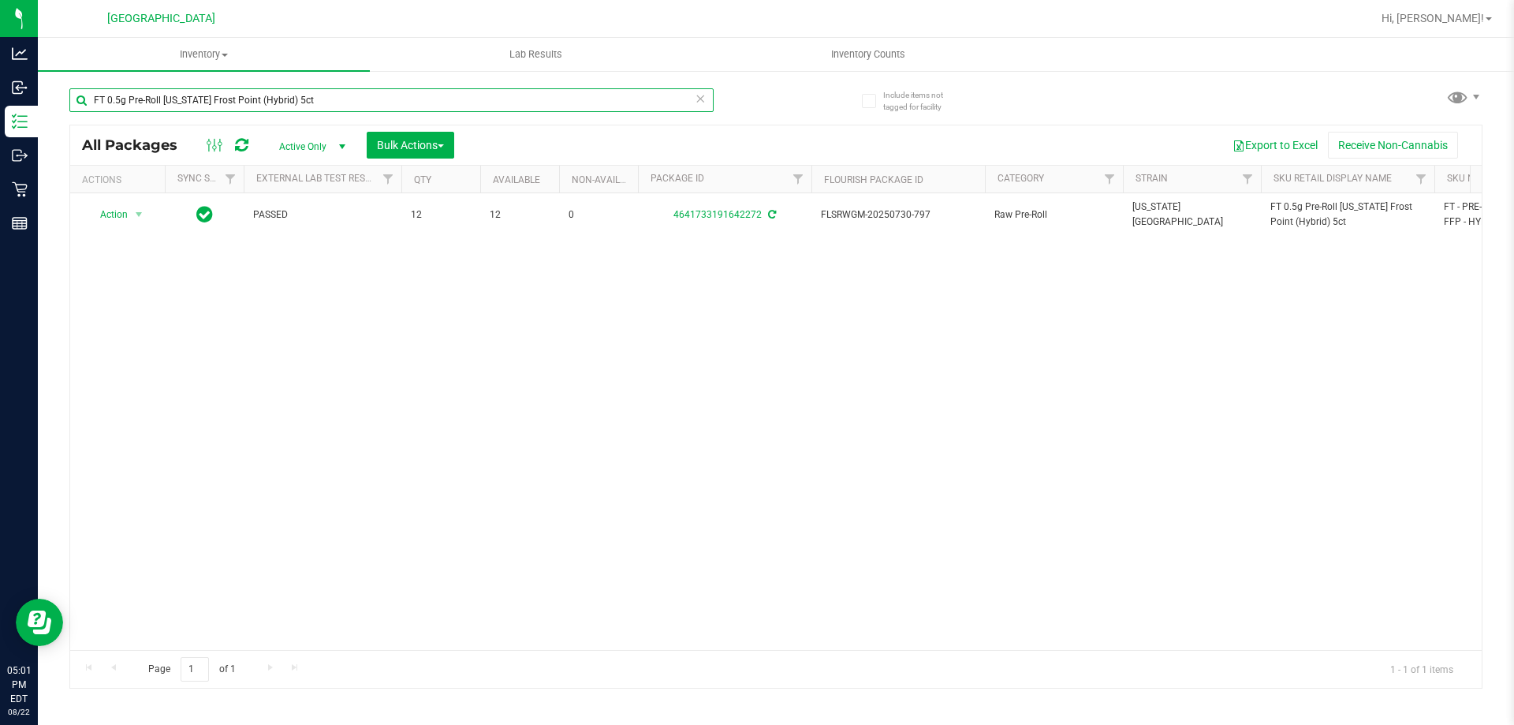
type input "FT 0.5g Pre-Roll [US_STATE] Frost Point (Hybrid) 5ct"
